Goal: Task Accomplishment & Management: Manage account settings

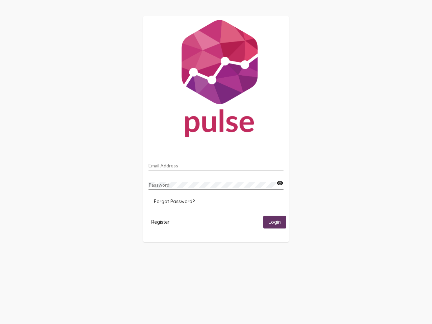
click at [216, 164] on input "Email Address" at bounding box center [216, 165] width 135 height 5
click at [280, 183] on mat-icon "visibility" at bounding box center [280, 183] width 7 height 8
click at [174, 202] on span "Forgot Password?" at bounding box center [174, 202] width 41 height 6
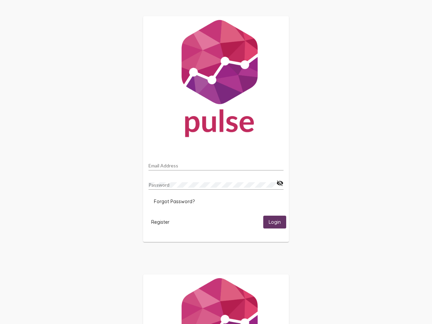
click at [160, 222] on span "Register" at bounding box center [160, 222] width 18 height 6
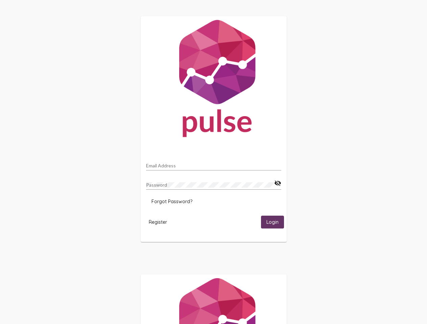
click at [275, 222] on span "Login" at bounding box center [272, 223] width 12 height 6
